Goal: Find specific page/section: Find specific page/section

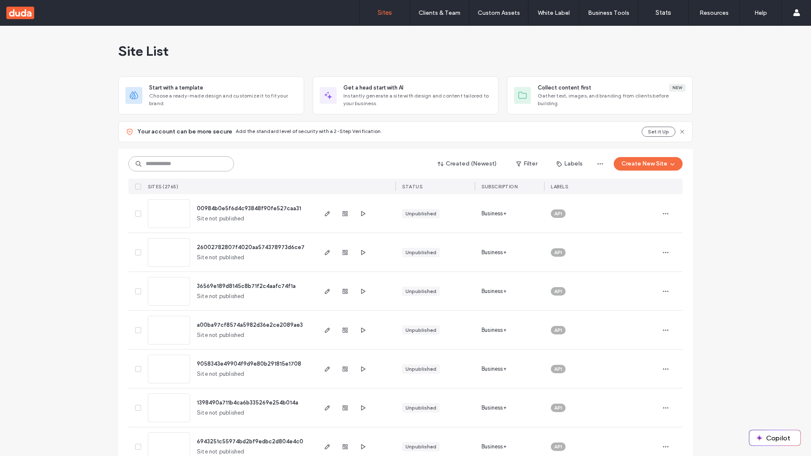
click at [181, 164] on input at bounding box center [181, 163] width 106 height 15
type input "**********"
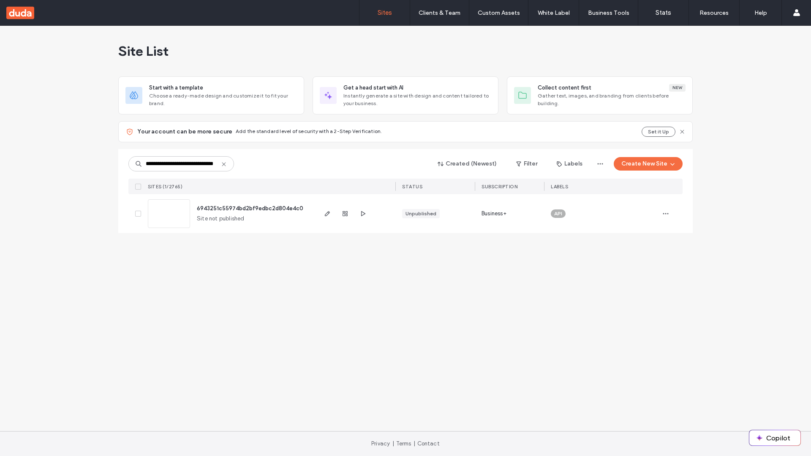
click at [251, 208] on span "6943251c55974bd2bf9edbc2d804e4c0" at bounding box center [250, 208] width 107 height 6
